Goal: Information Seeking & Learning: Learn about a topic

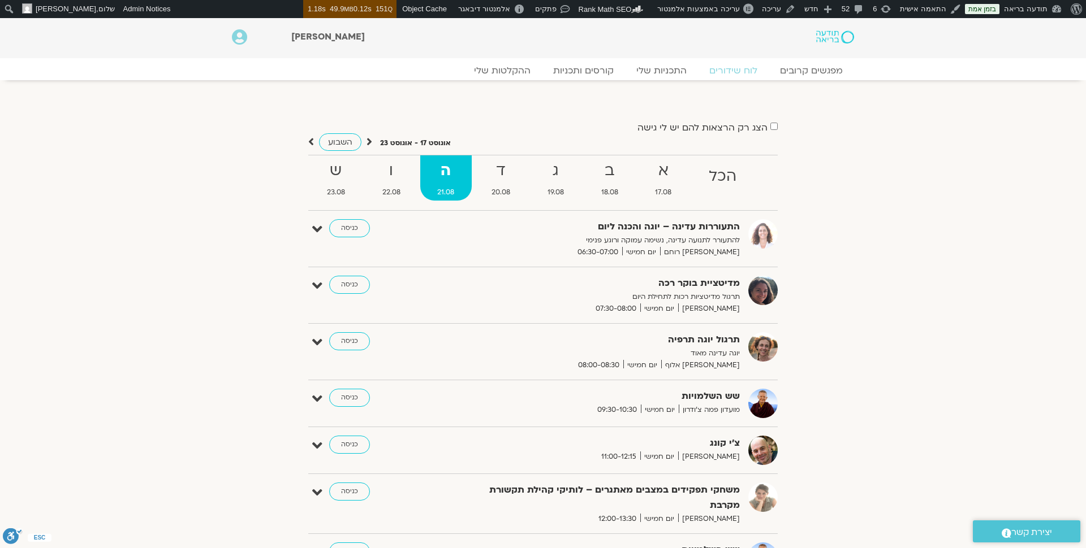
click at [833, 38] on img at bounding box center [835, 37] width 38 height 13
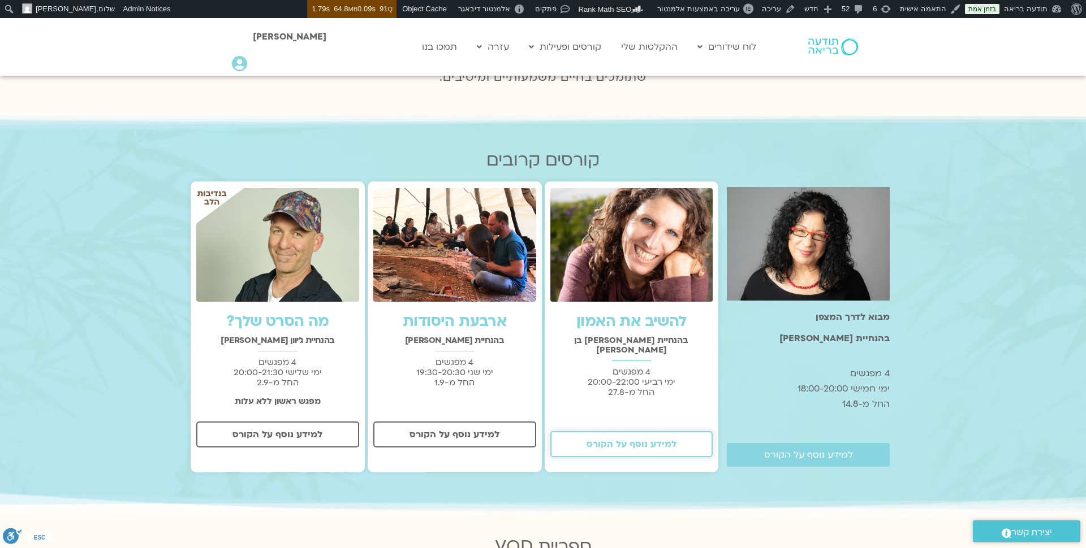
scroll to position [301, 0]
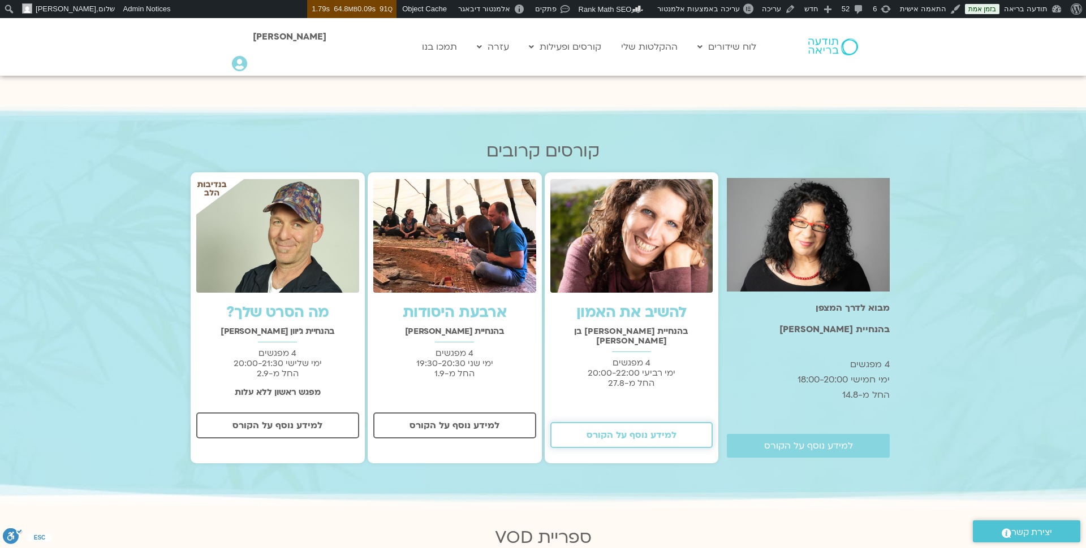
click at [654, 422] on link "למידע נוסף על הקורס" at bounding box center [631, 435] width 163 height 26
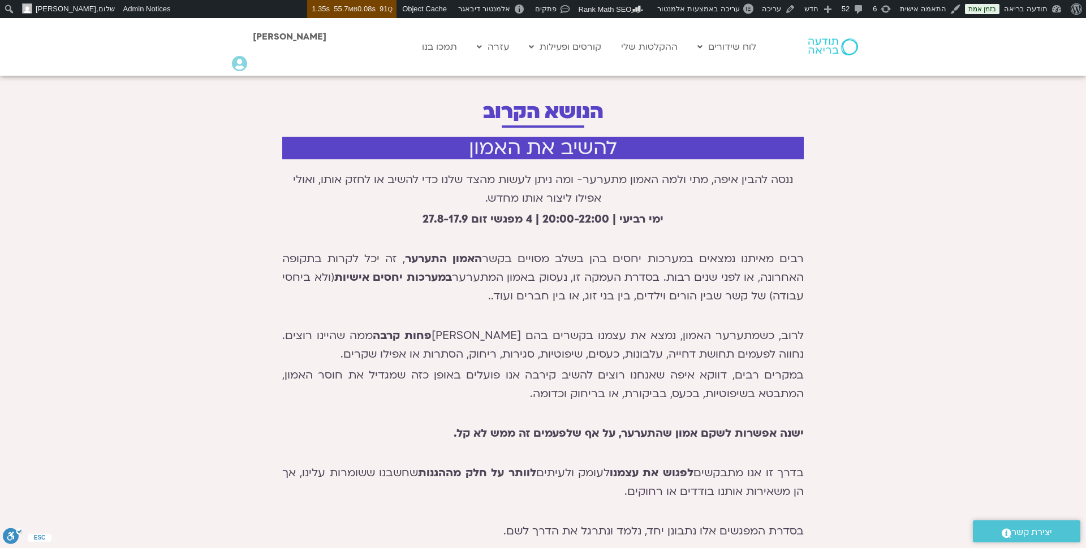
scroll to position [340, 0]
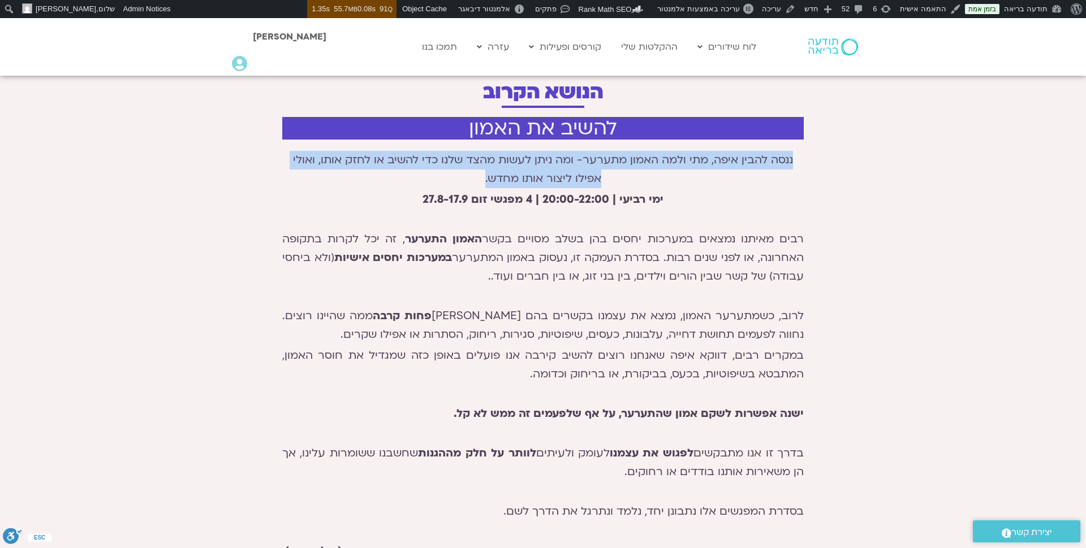
drag, startPoint x: 483, startPoint y: 181, endPoint x: 810, endPoint y: 160, distance: 328.1
click at [810, 160] on div "להשיב את האמון ננסה להבין איפה, מתי ולמה האמון מתערער- ומה ניתן לעשות מהצד שלנו…" at bounding box center [543, 455] width 1086 height 688
copy p "ננסה להבין איפה, מתי ולמה האמון מתערער- ומה ניתן לעשות מהצד שלנו כדי להשיב או ל…"
